Goal: Task Accomplishment & Management: Use online tool/utility

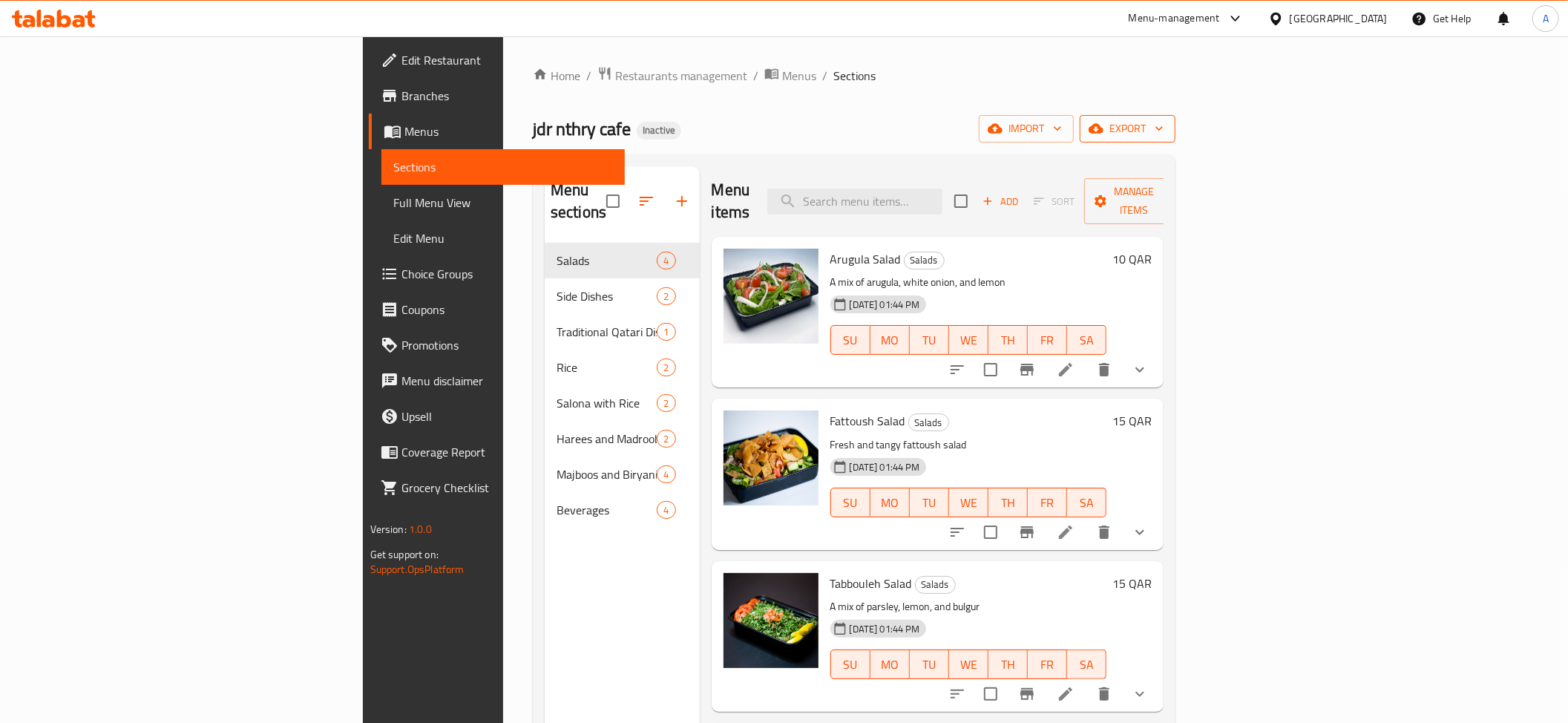
click at [1104, 129] on icon "button" at bounding box center [1096, 129] width 15 height 10
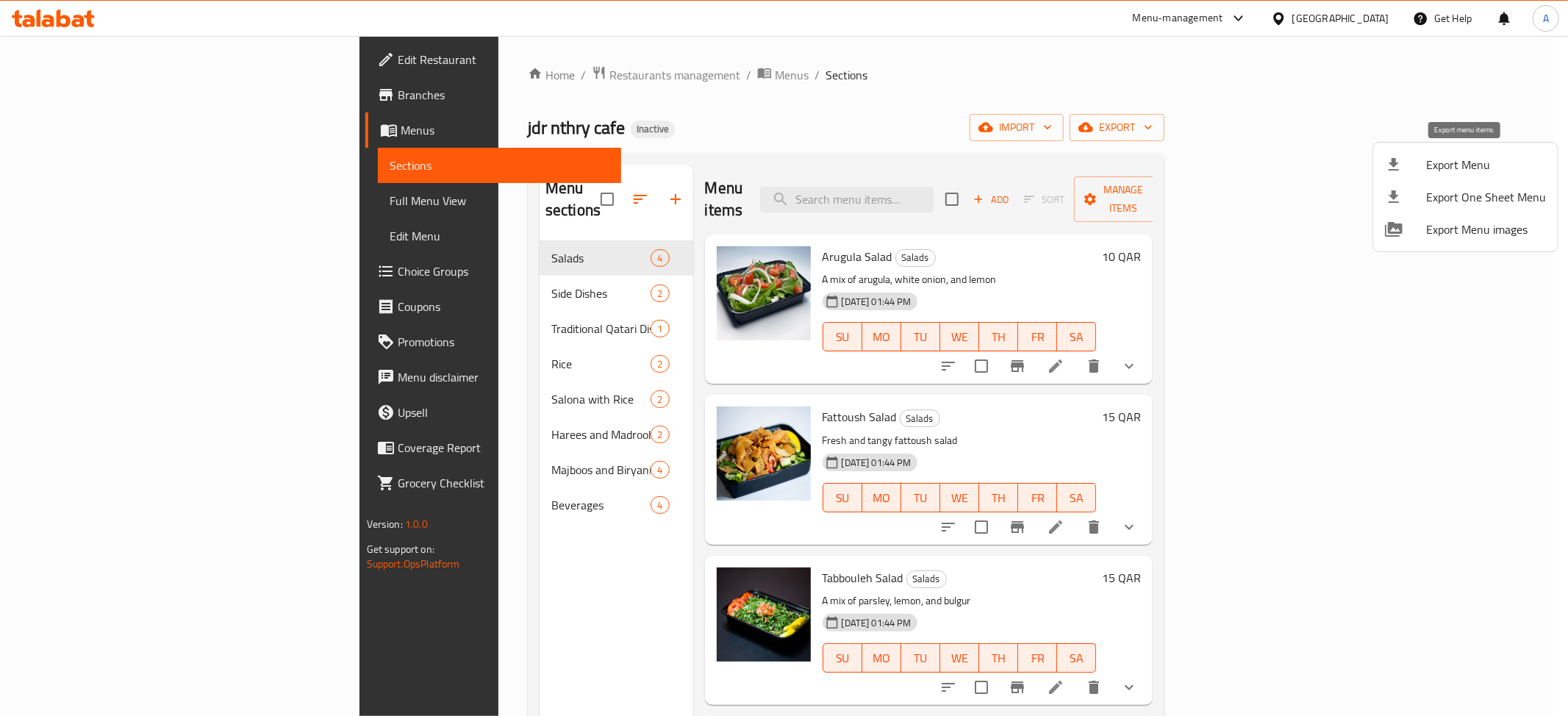
click at [1393, 169] on icon at bounding box center [1394, 164] width 11 height 13
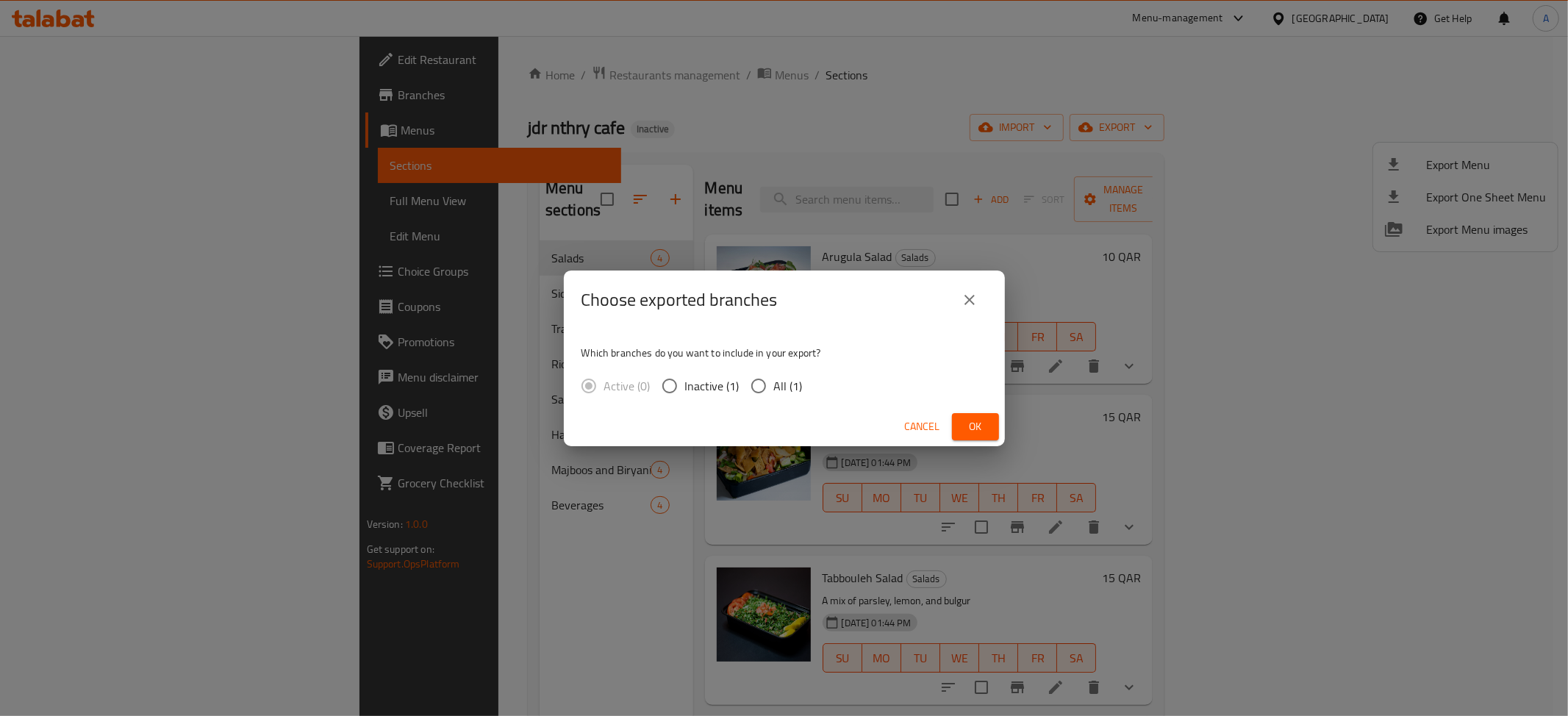
drag, startPoint x: 763, startPoint y: 375, endPoint x: 832, endPoint y: 388, distance: 70.2
click at [765, 375] on input "All (1)" at bounding box center [759, 386] width 31 height 31
radio input "true"
click at [965, 421] on span "Ok" at bounding box center [975, 426] width 23 height 19
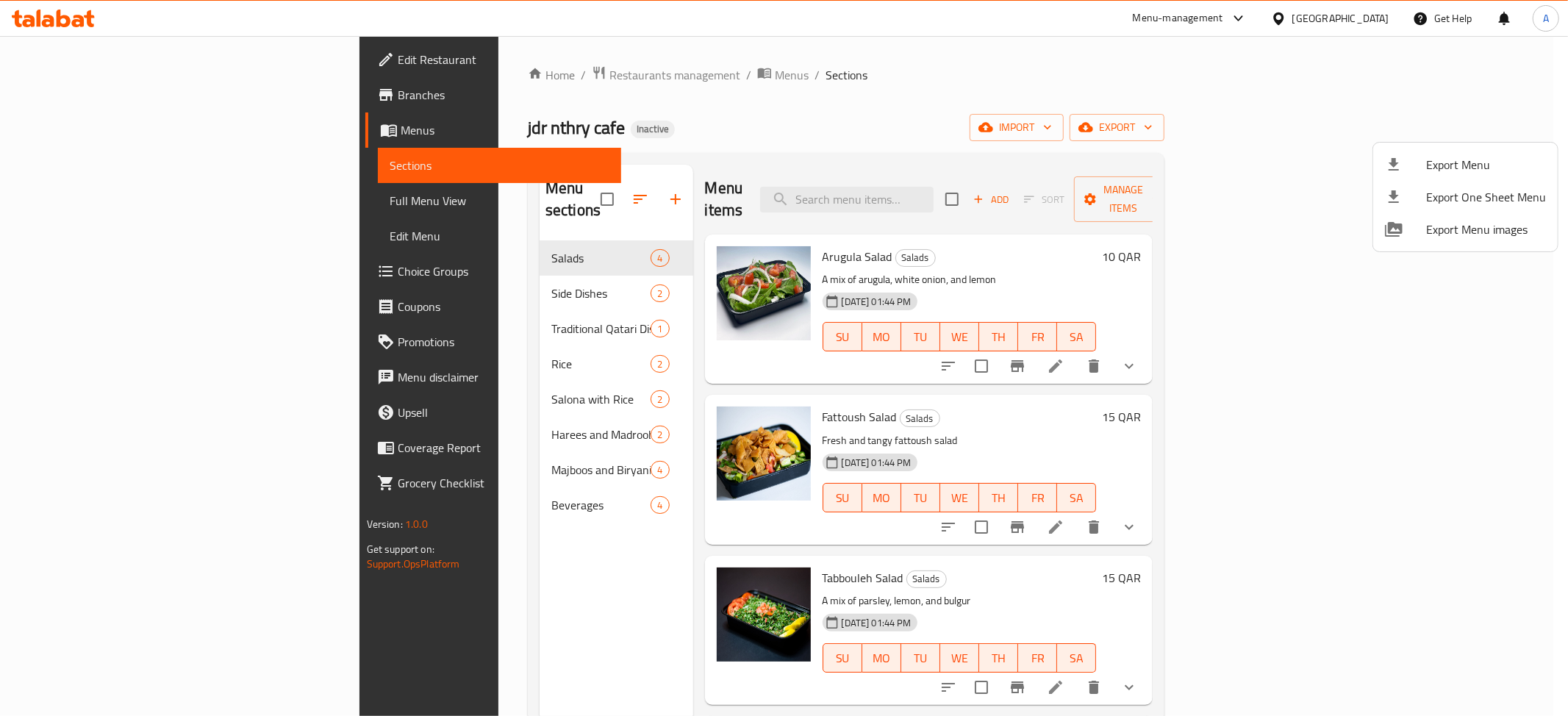
click at [148, 93] on div at bounding box center [784, 358] width 1568 height 716
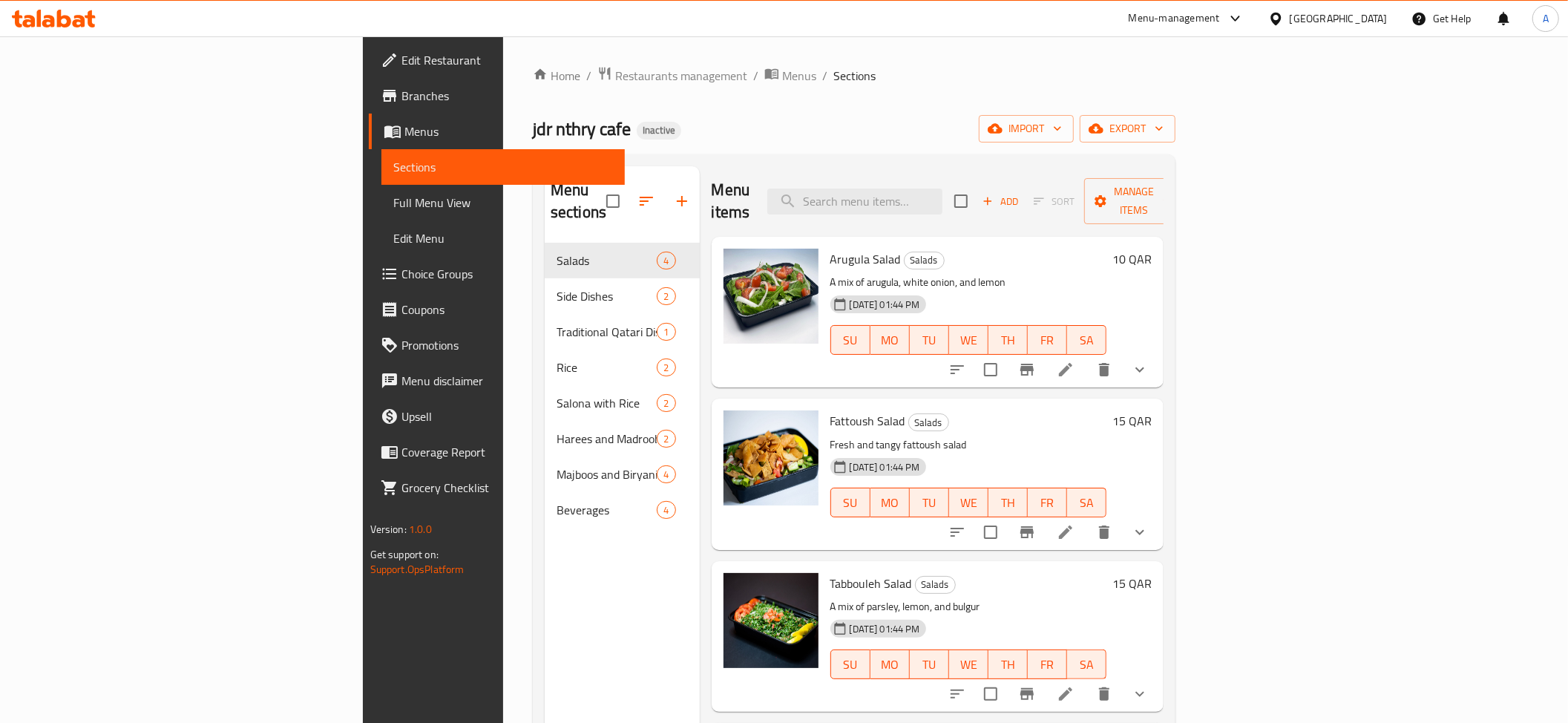
click at [401, 95] on span "Branches" at bounding box center [507, 95] width 211 height 18
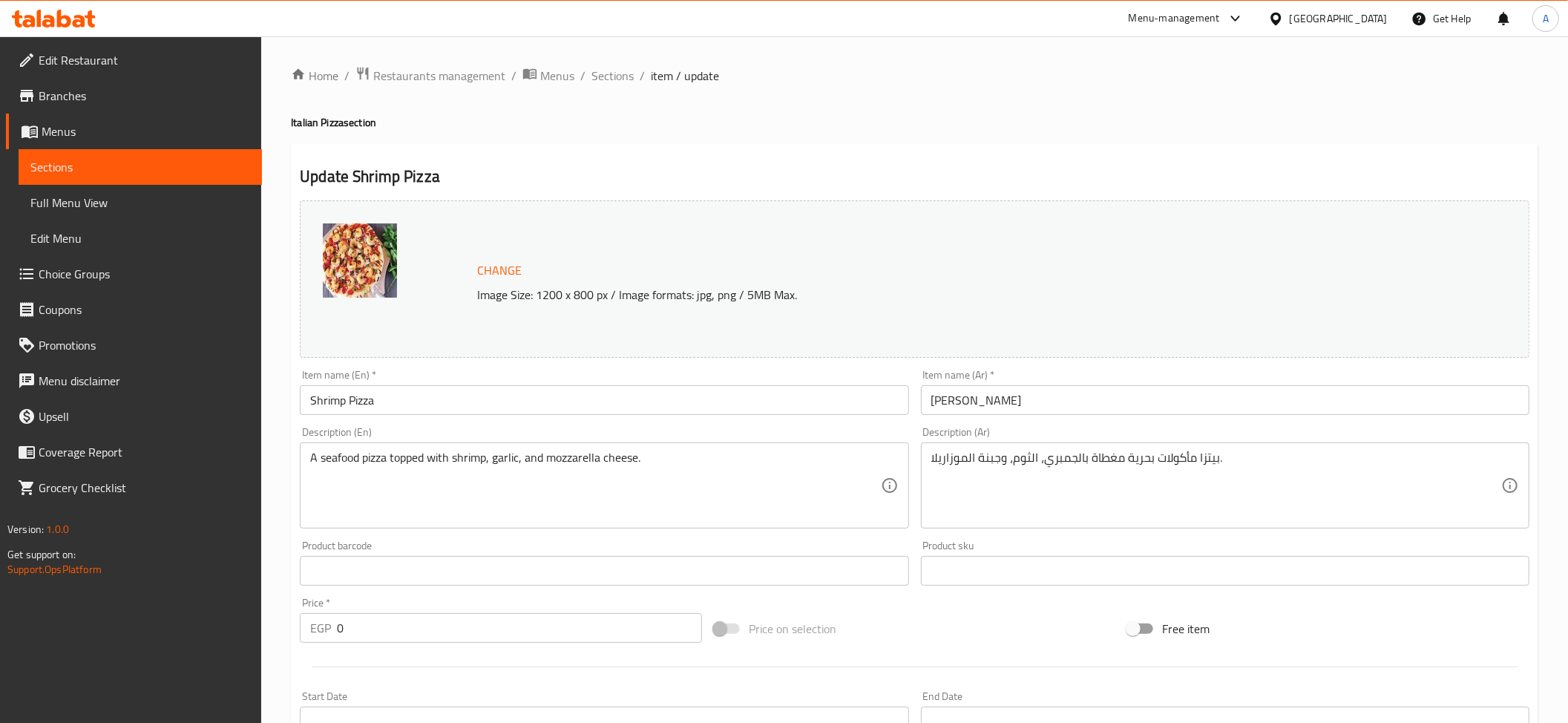
click at [1387, 24] on div "Menu-management Egypt Get Help A" at bounding box center [1342, 19] width 452 height 35
click at [1290, 14] on div at bounding box center [1279, 19] width 22 height 17
click at [1168, 331] on div "[GEOGRAPHIC_DATA]" at bounding box center [1227, 320] width 122 height 34
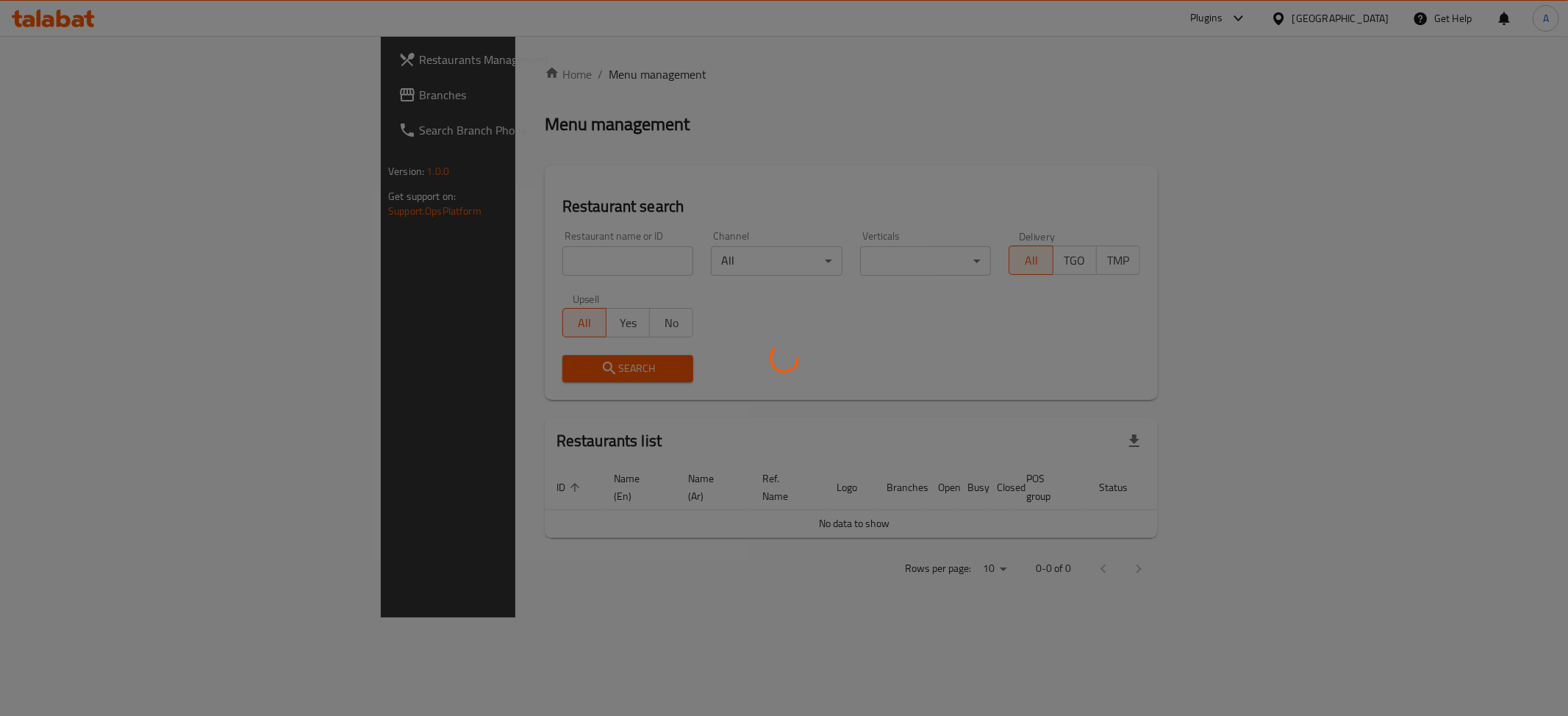
click at [40, 97] on div at bounding box center [784, 358] width 1568 height 716
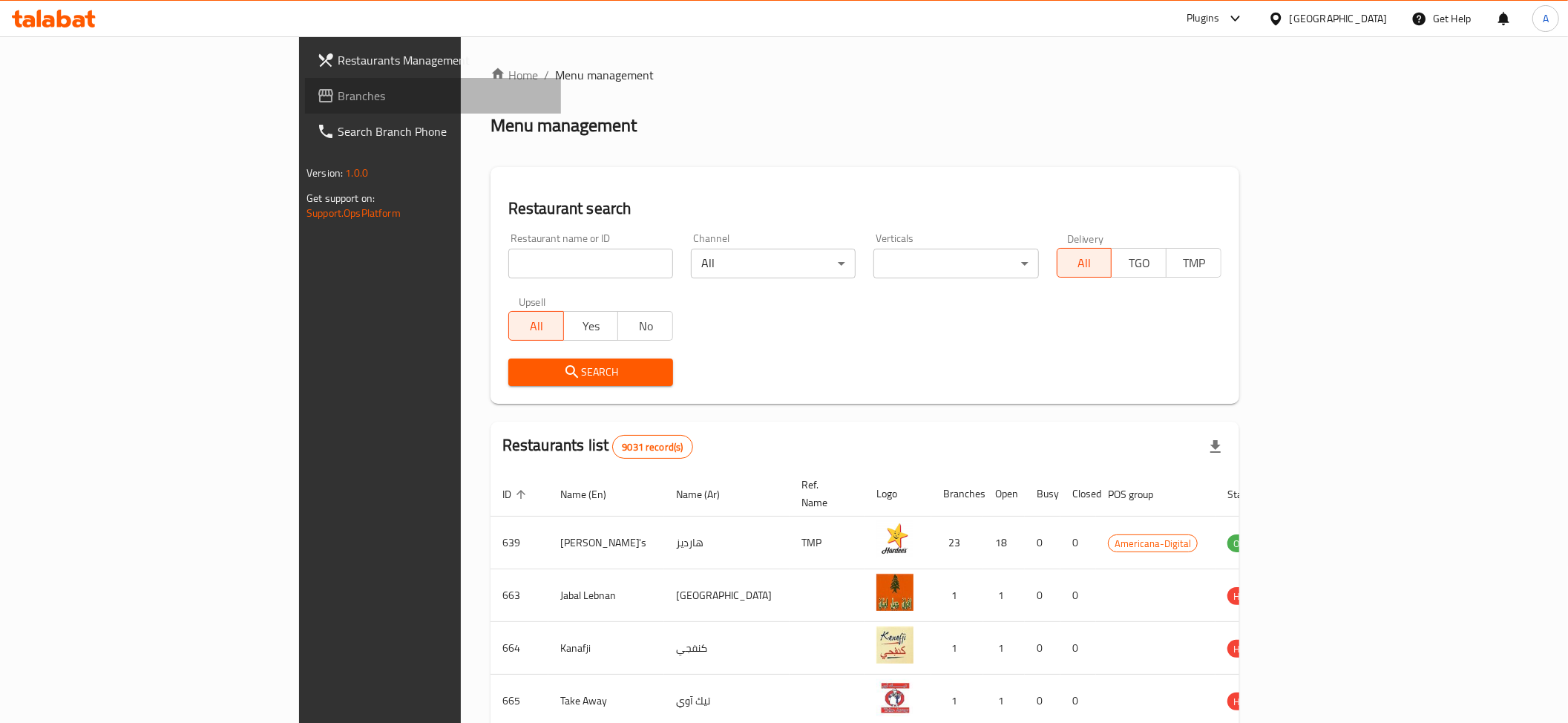
click at [337, 95] on span "Branches" at bounding box center [443, 95] width 211 height 18
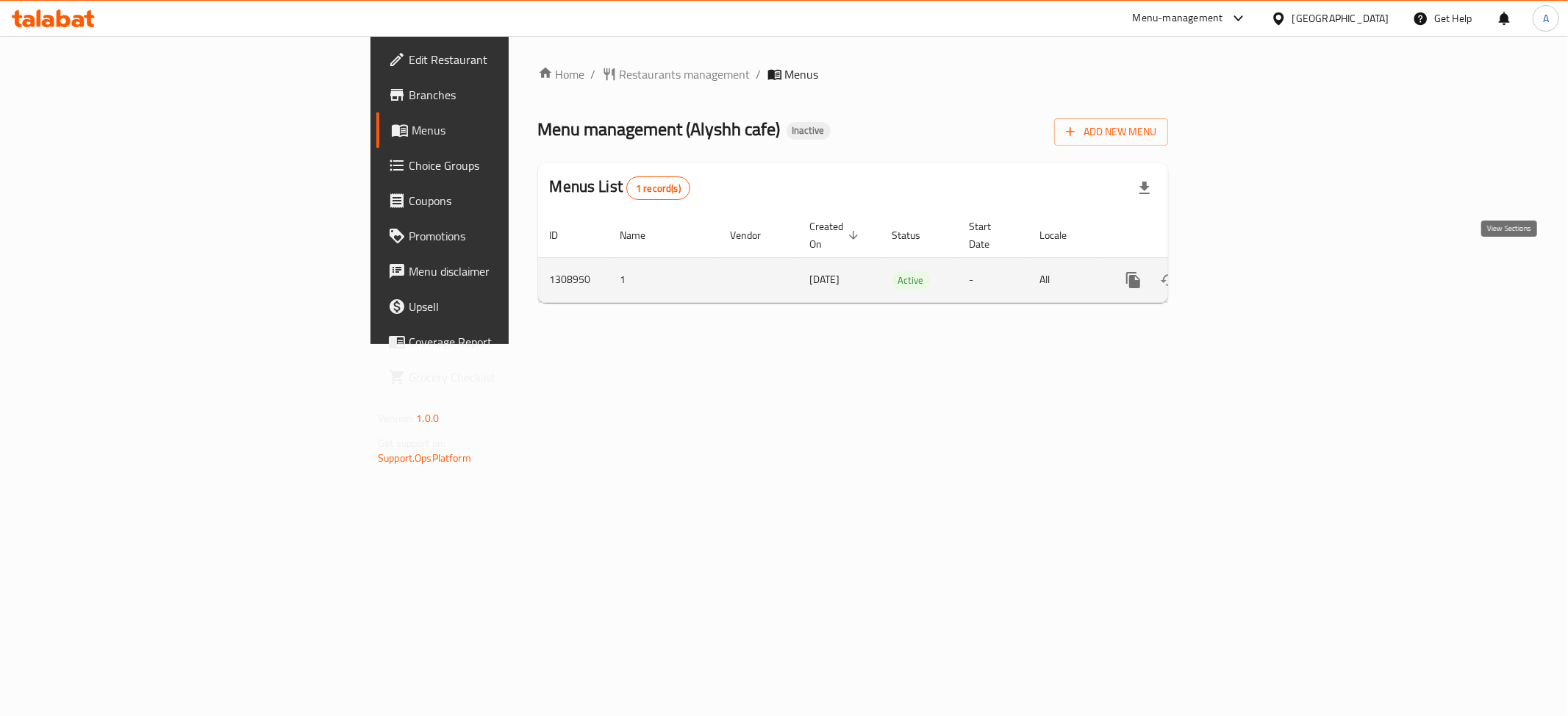
click at [1248, 271] on icon "enhanced table" at bounding box center [1240, 280] width 18 height 18
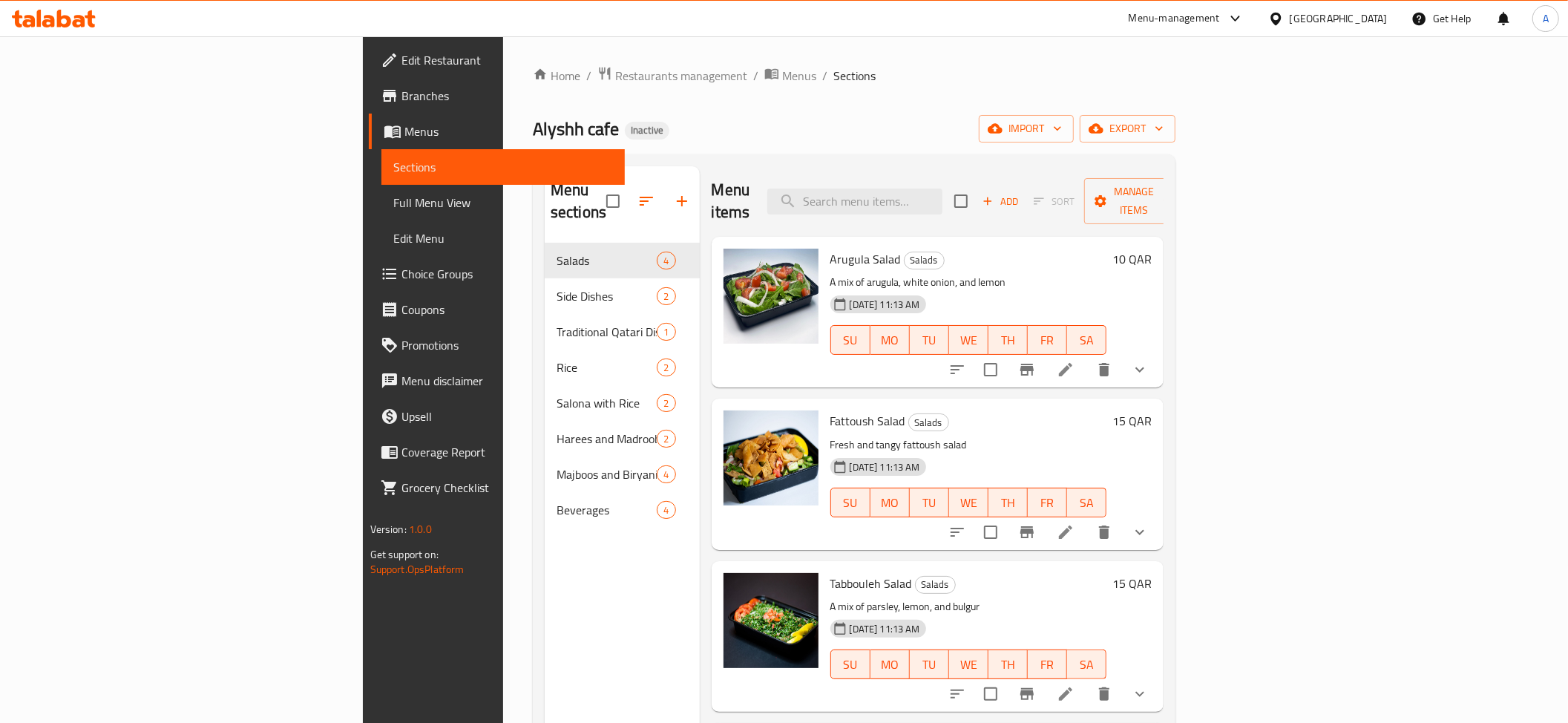
click at [1176, 85] on ol "Home / Restaurants management / Menus / Sections" at bounding box center [854, 76] width 642 height 20
click at [1164, 134] on span "export" at bounding box center [1127, 128] width 72 height 19
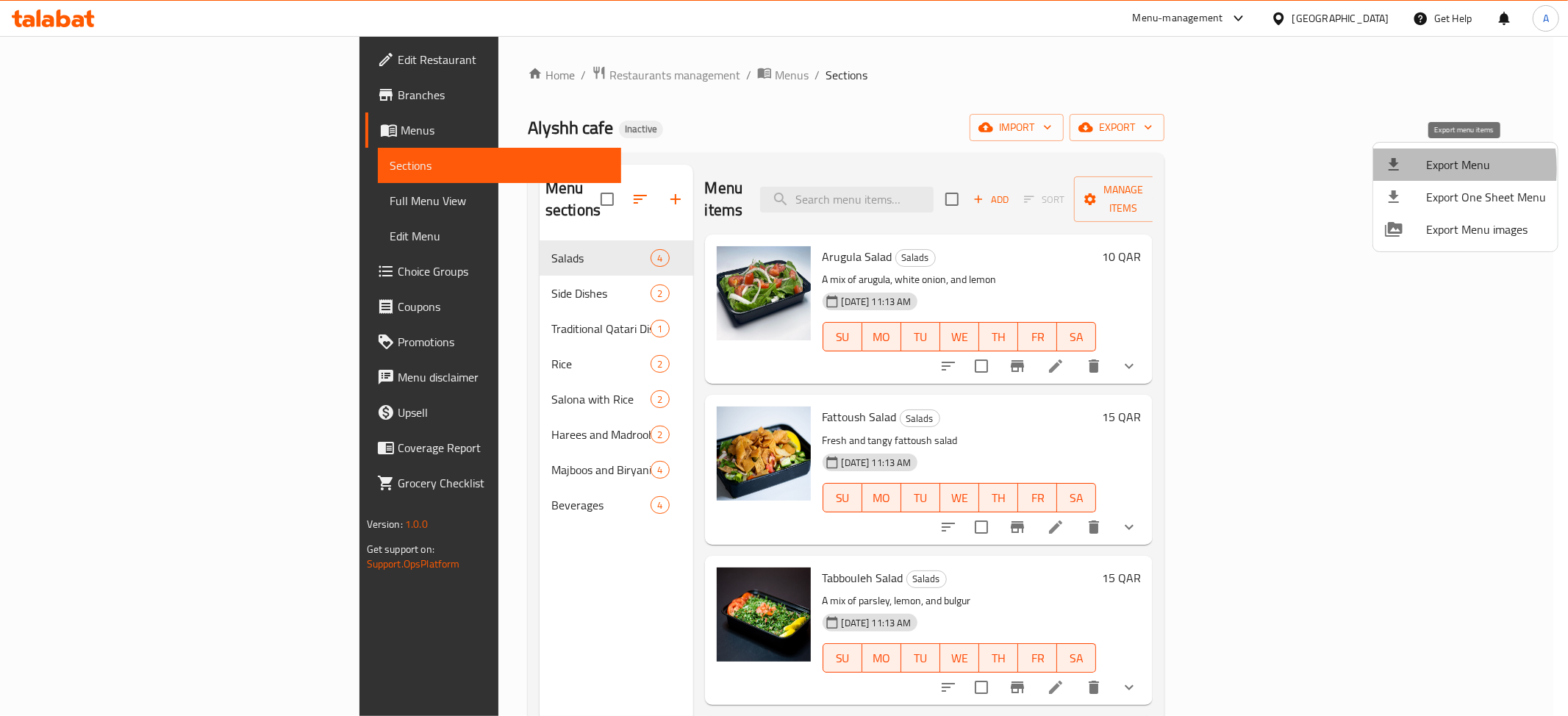
click at [1402, 169] on icon at bounding box center [1394, 165] width 18 height 18
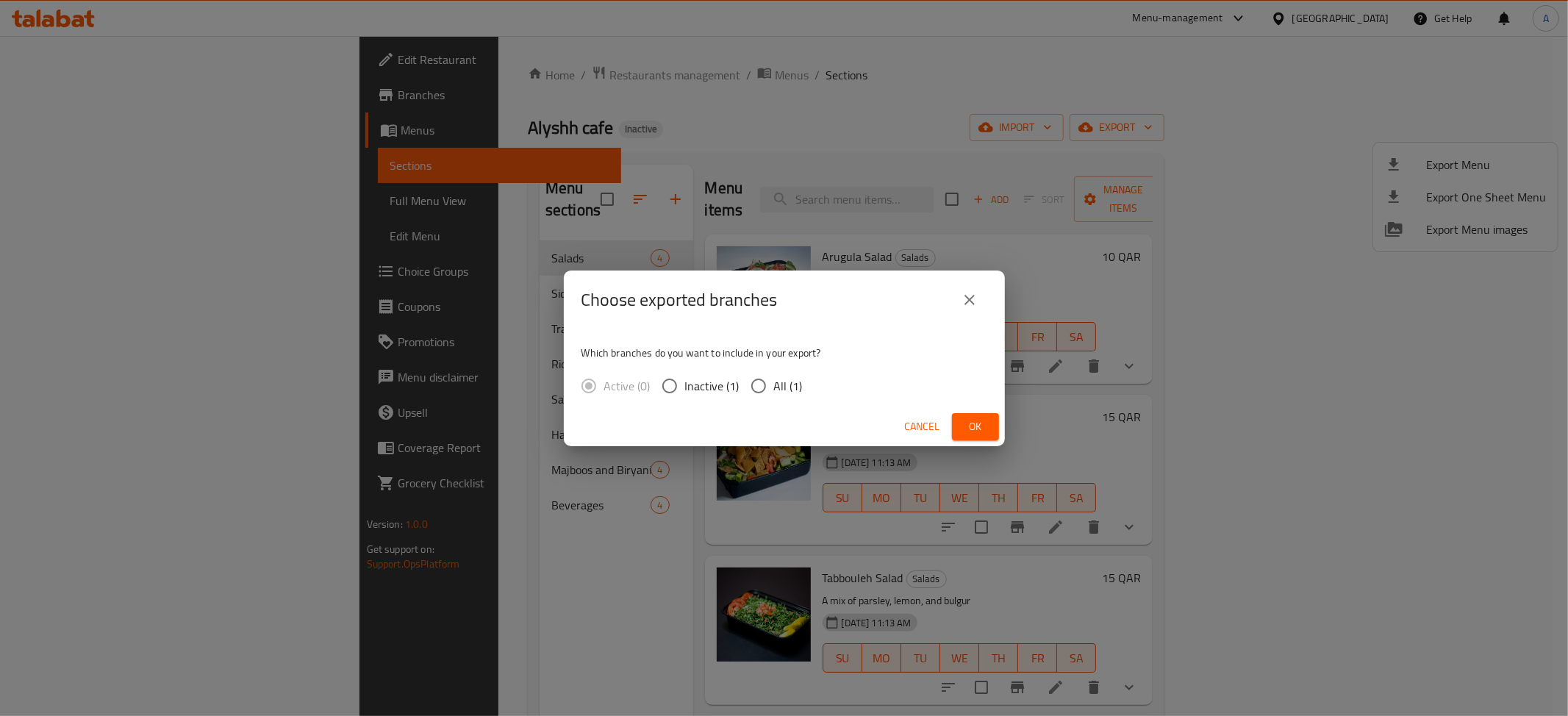
click at [815, 397] on div "Which branches do you want to include in your export? Active (0) Inactive (1) A…" at bounding box center [784, 368] width 441 height 78
click at [791, 385] on span "All (1)" at bounding box center [787, 386] width 28 height 18
click at [774, 385] on input "All (1)" at bounding box center [759, 386] width 31 height 31
radio input "true"
click at [962, 416] on button "Ok" at bounding box center [975, 427] width 47 height 27
